Goal: Task Accomplishment & Management: Manage account settings

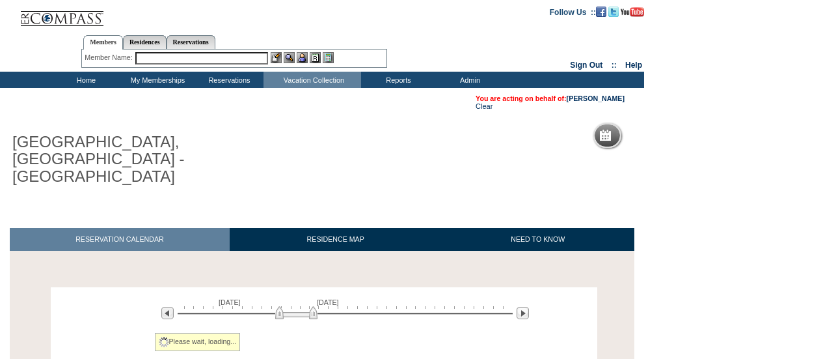
scroll to position [100, 0]
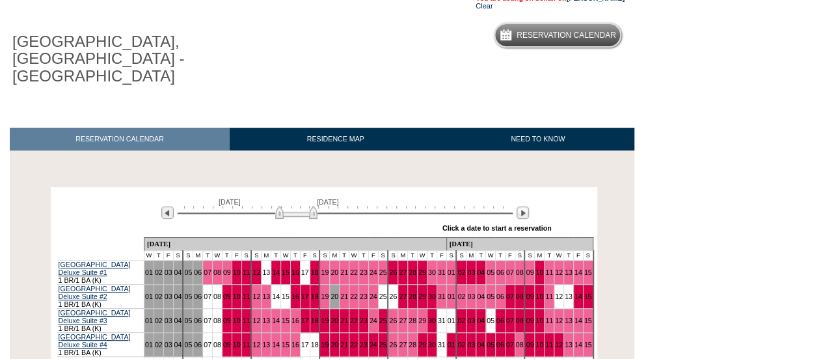
click at [524, 220] on div "» Apply these dates to all the calendars on this page Click a date to start a r…" at bounding box center [356, 228] width 390 height 17
click at [520, 206] on img at bounding box center [523, 212] width 12 height 12
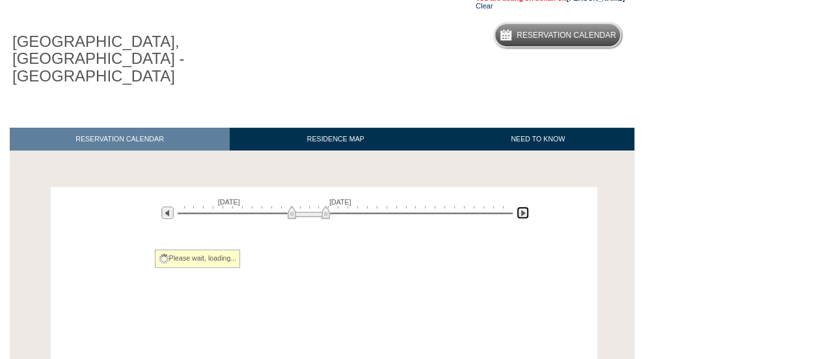
click at [520, 206] on img at bounding box center [523, 212] width 12 height 12
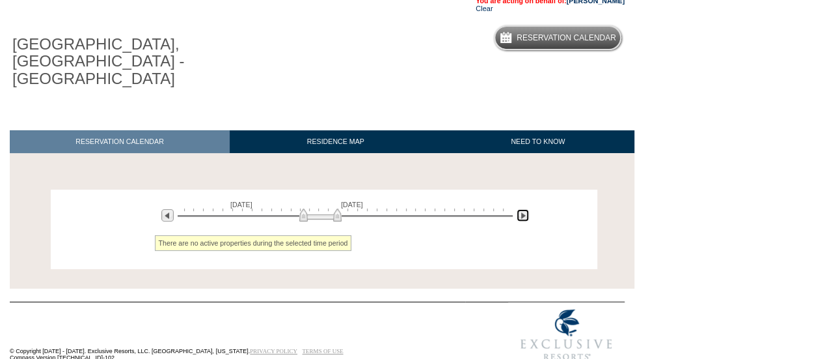
click at [520, 209] on img at bounding box center [523, 215] width 12 height 12
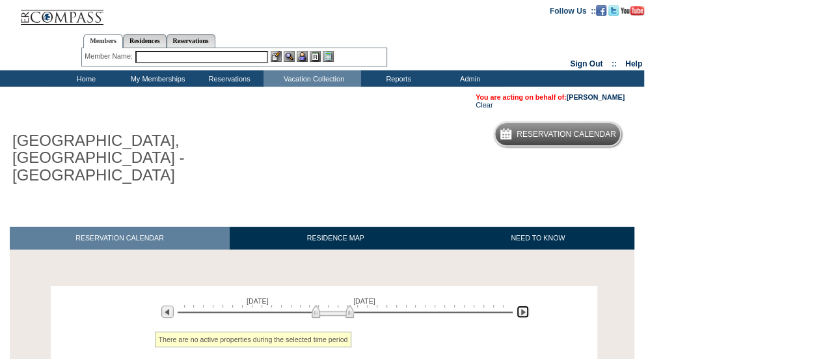
scroll to position [1, 0]
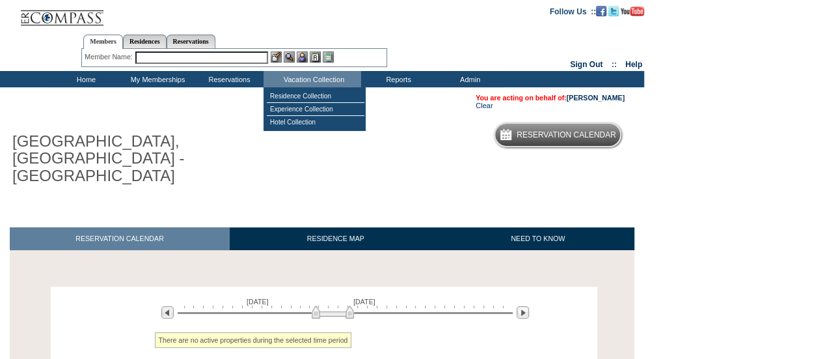
click at [233, 53] on input "text" at bounding box center [201, 57] width 133 height 12
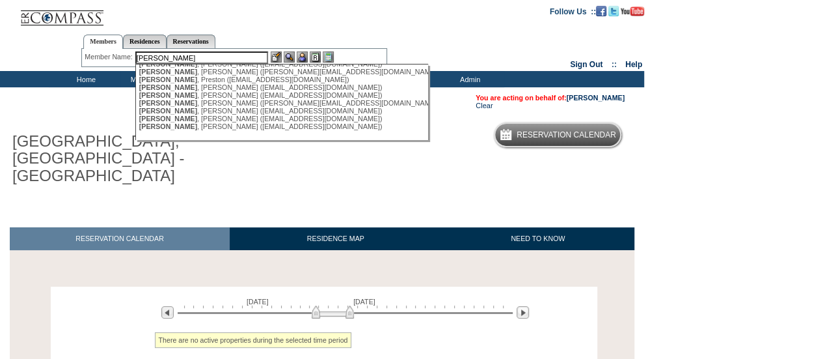
scroll to position [149, 0]
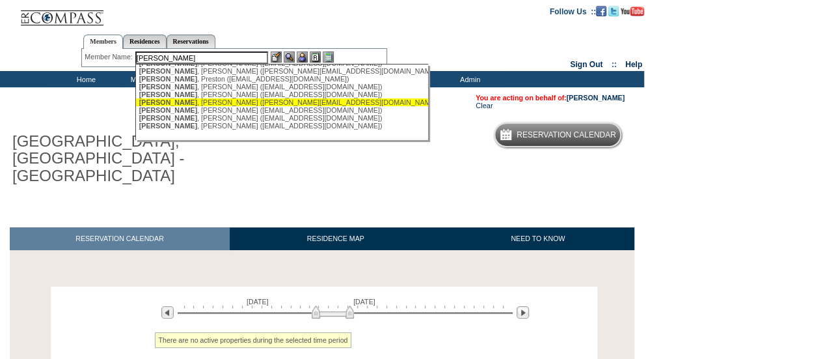
click at [193, 106] on div "[PERSON_NAME] ([EMAIL_ADDRESS][DOMAIN_NAME])" at bounding box center [282, 102] width 286 height 8
type input "[PERSON_NAME] ([EMAIL_ADDRESS][DOMAIN_NAME])"
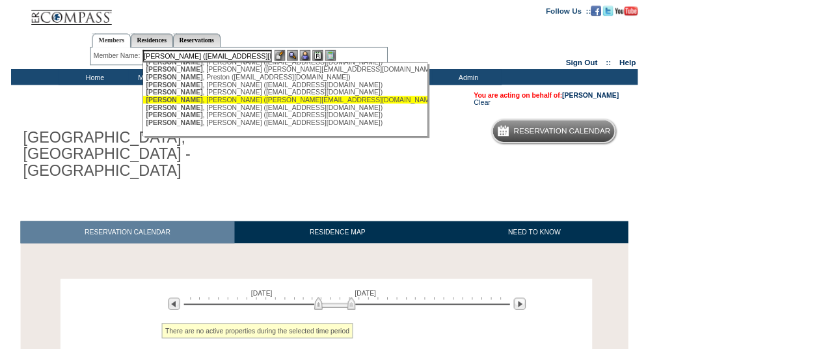
scroll to position [0, 0]
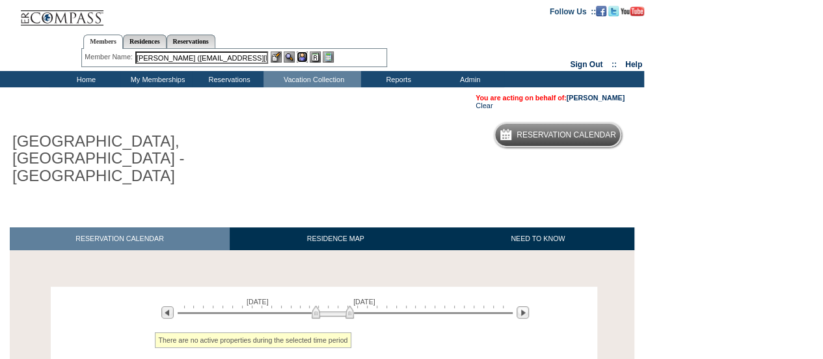
click at [303, 53] on img at bounding box center [302, 56] width 11 height 11
click at [291, 53] on img at bounding box center [289, 56] width 11 height 11
